Goal: Browse casually

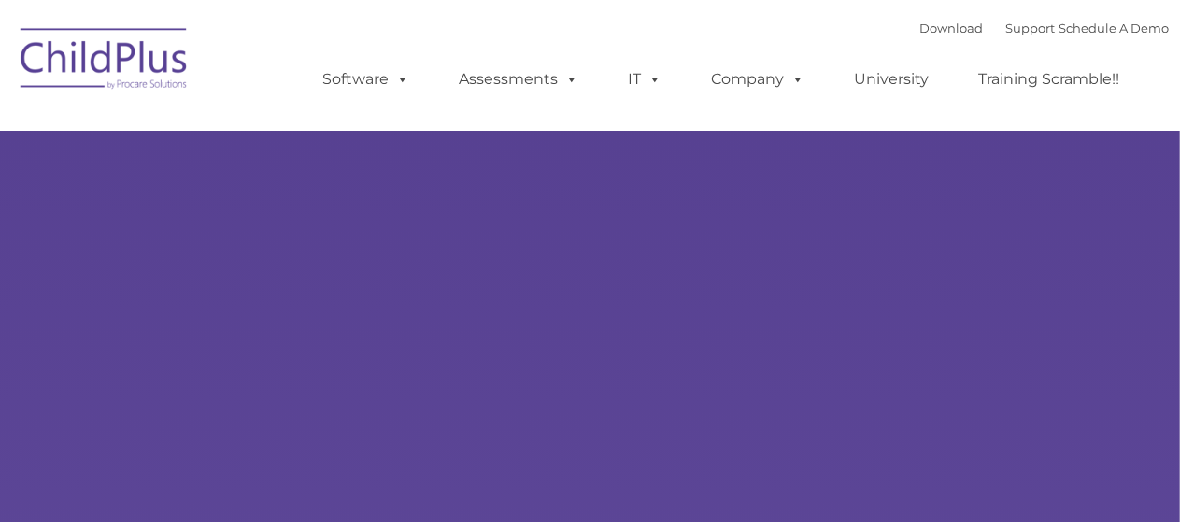
type input ""
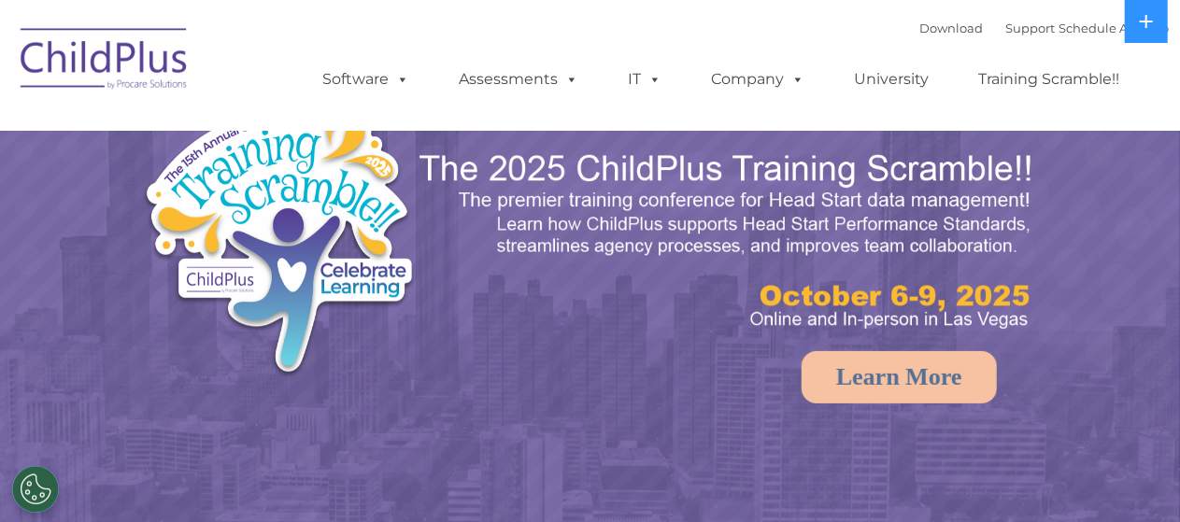
select select "MEDIUM"
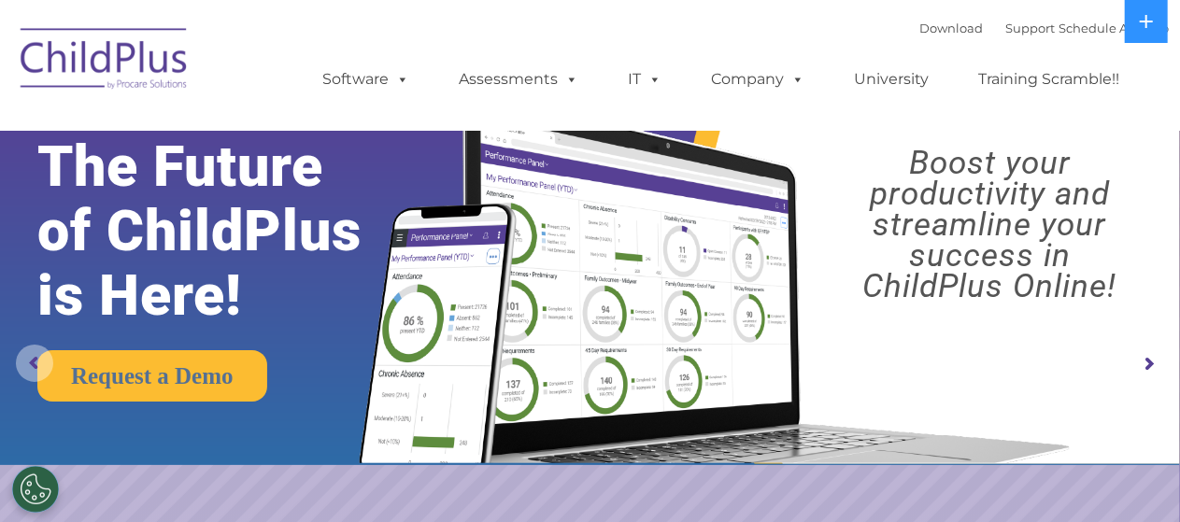
click at [32, 361] on rs-arrow at bounding box center [34, 363] width 37 height 37
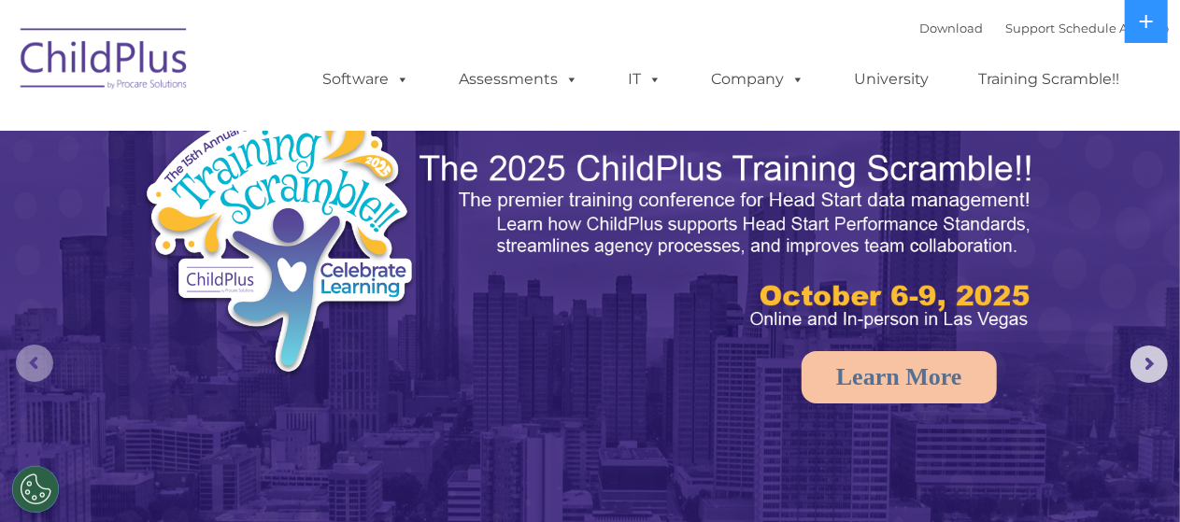
click at [32, 361] on rs-arrow at bounding box center [34, 363] width 37 height 37
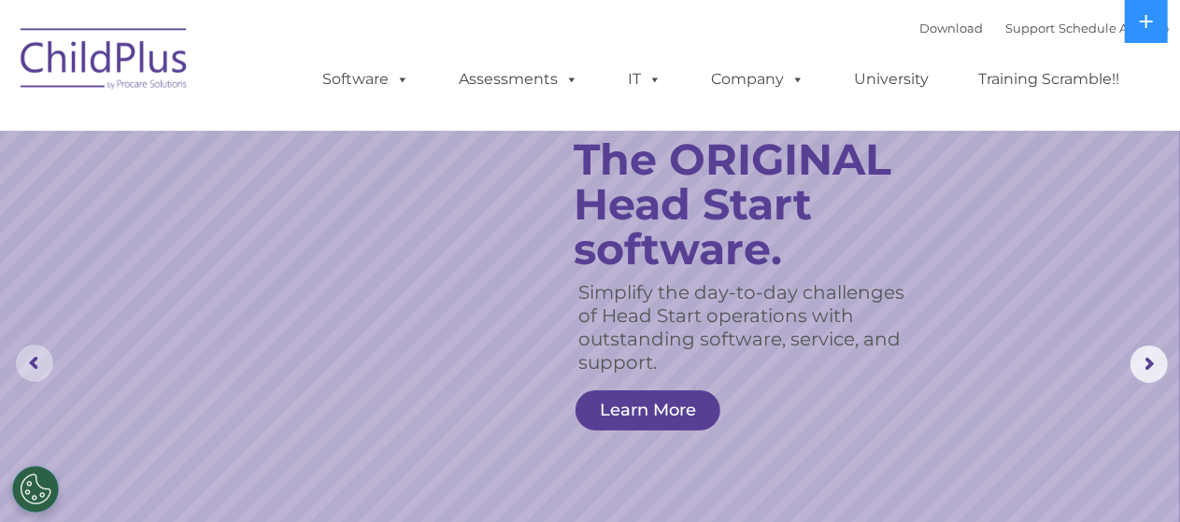
click at [32, 361] on rs-arrow at bounding box center [34, 363] width 37 height 37
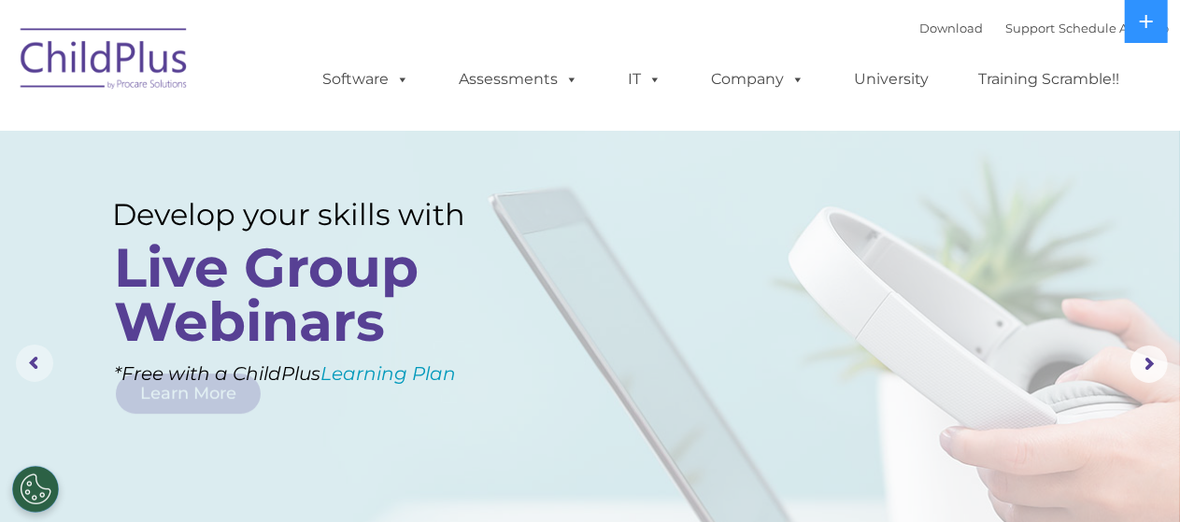
click at [32, 361] on rs-arrow at bounding box center [34, 363] width 37 height 37
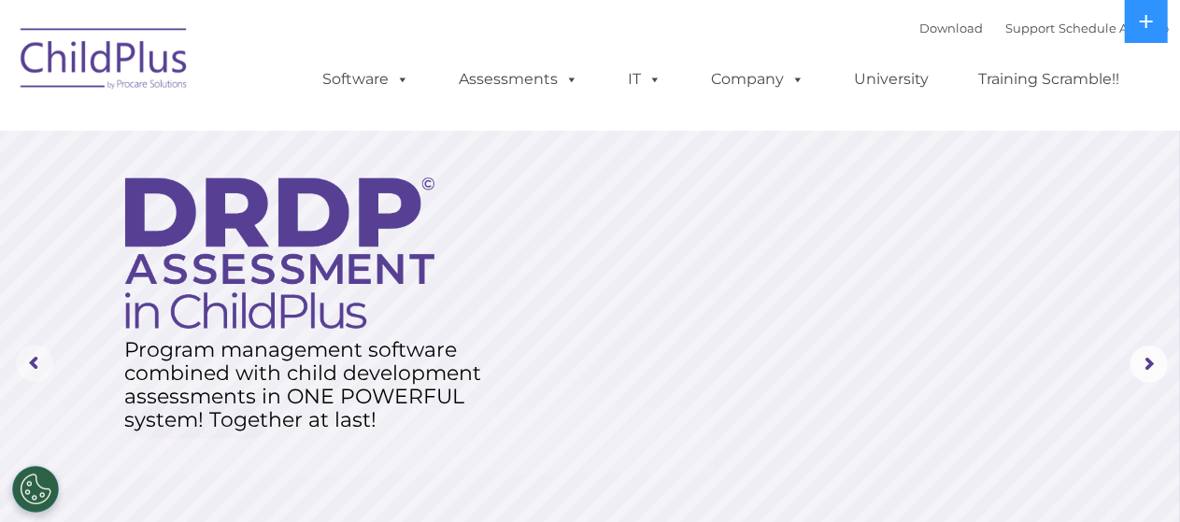
click at [32, 361] on rs-arrow at bounding box center [34, 363] width 37 height 37
